Goal: Transaction & Acquisition: Subscribe to service/newsletter

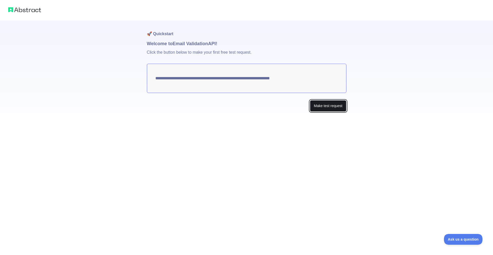
click at [332, 106] on button "Make test request" at bounding box center [328, 106] width 36 height 12
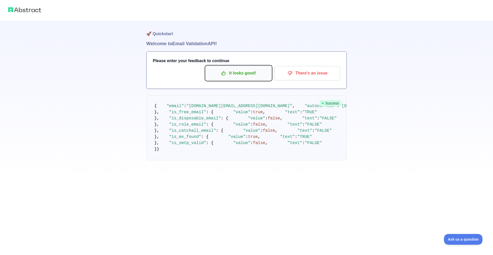
click at [253, 77] on p "It looks good!" at bounding box center [239, 73] width 58 height 9
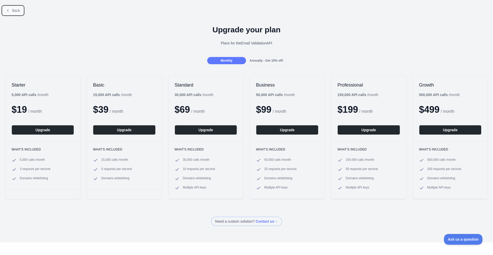
click at [14, 9] on span "Back" at bounding box center [16, 10] width 8 height 4
